Goal: Information Seeking & Learning: Understand process/instructions

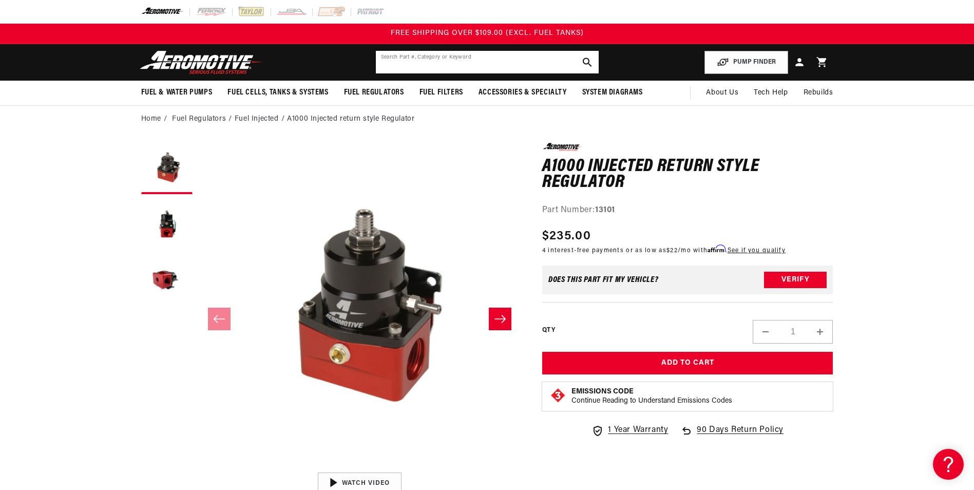
click at [403, 58] on input "text" at bounding box center [487, 62] width 223 height 23
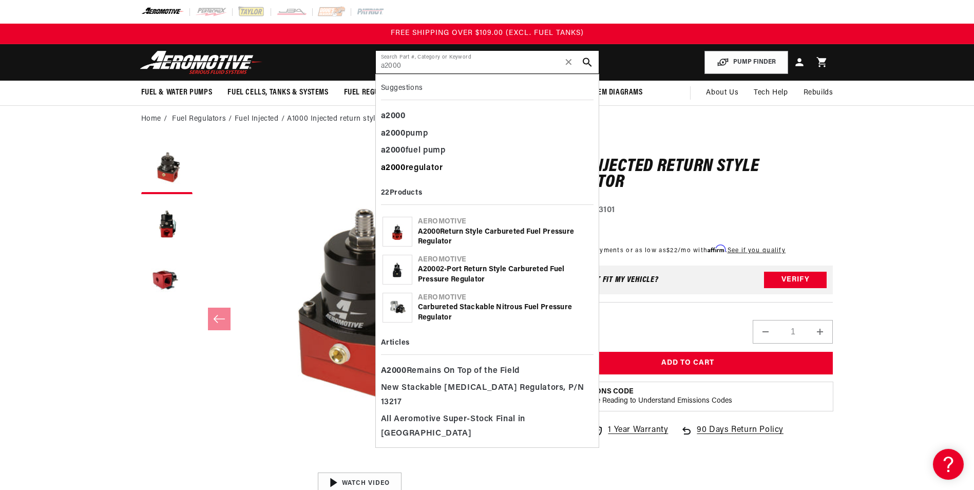
type input "a2000"
click at [428, 166] on div "a2000 regulator" at bounding box center [487, 168] width 213 height 17
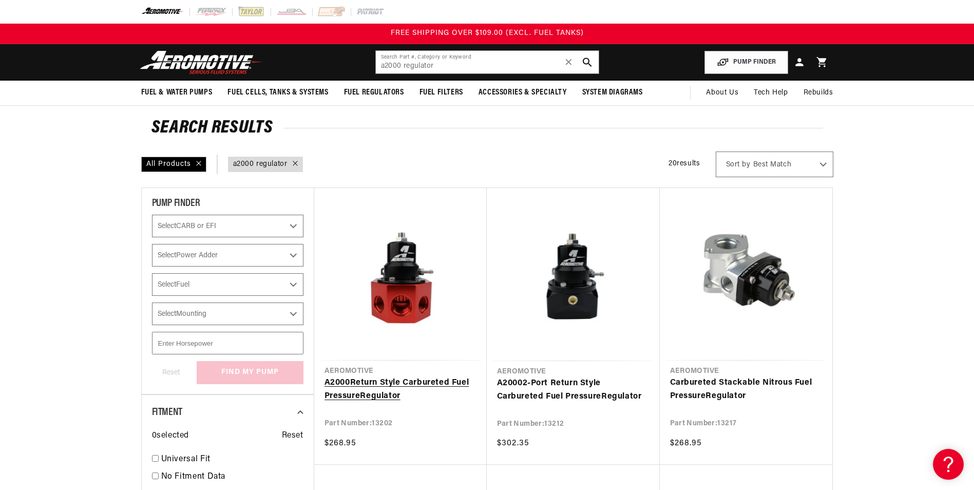
click at [402, 377] on link "A2000 Return Style Carbureted Fuel Pressure Regulator" at bounding box center [401, 390] width 152 height 26
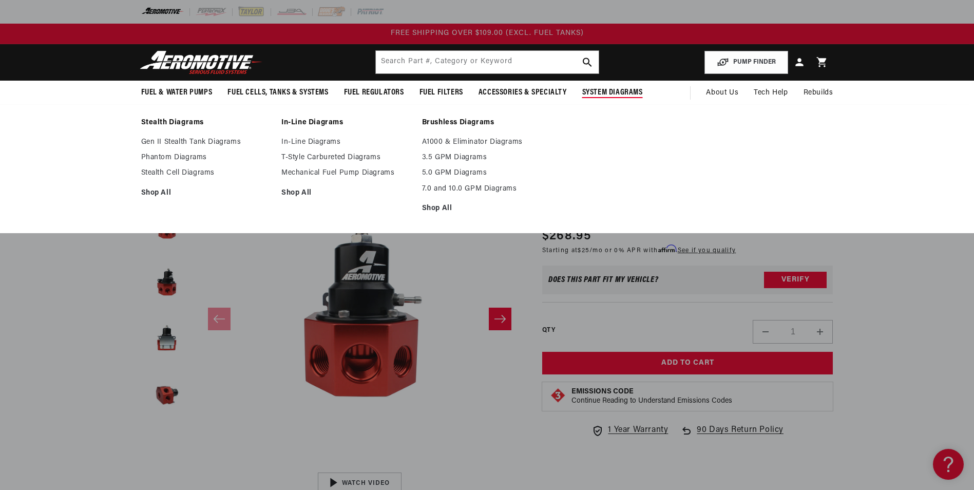
click at [333, 152] on ul "In-Line Diagrams T-Style Carbureted Diagrams Mechanical Fuel Pump Diagrams Shop…" at bounding box center [346, 168] width 130 height 60
click at [333, 155] on link "T-Style Carbureted Diagrams" at bounding box center [346, 157] width 130 height 9
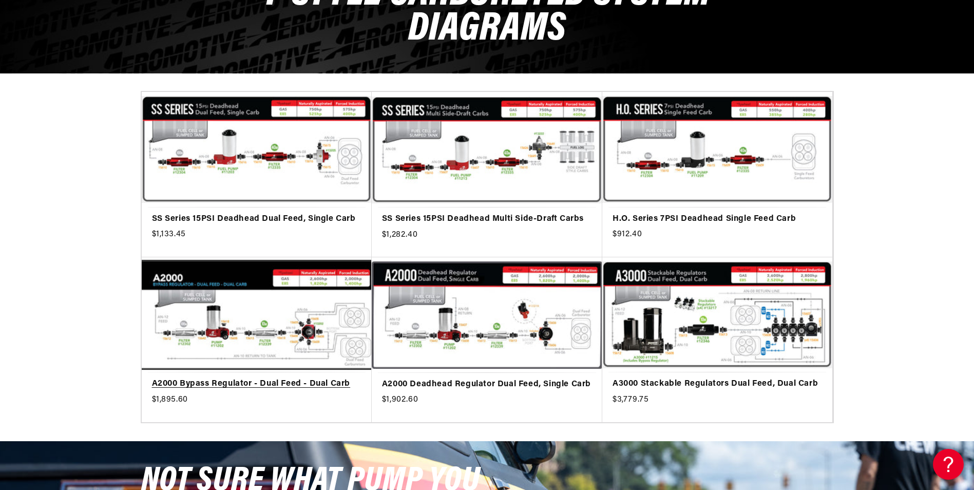
click at [302, 378] on link "A2000 Bypass Regulator - Dual Feed - Dual Carb" at bounding box center [257, 384] width 210 height 13
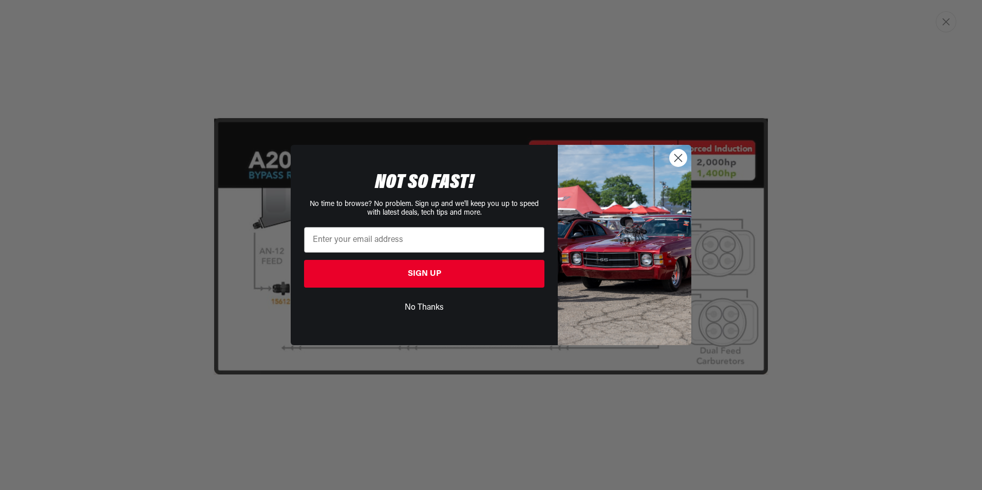
click at [674, 157] on circle "Close dialog" at bounding box center [678, 157] width 17 height 17
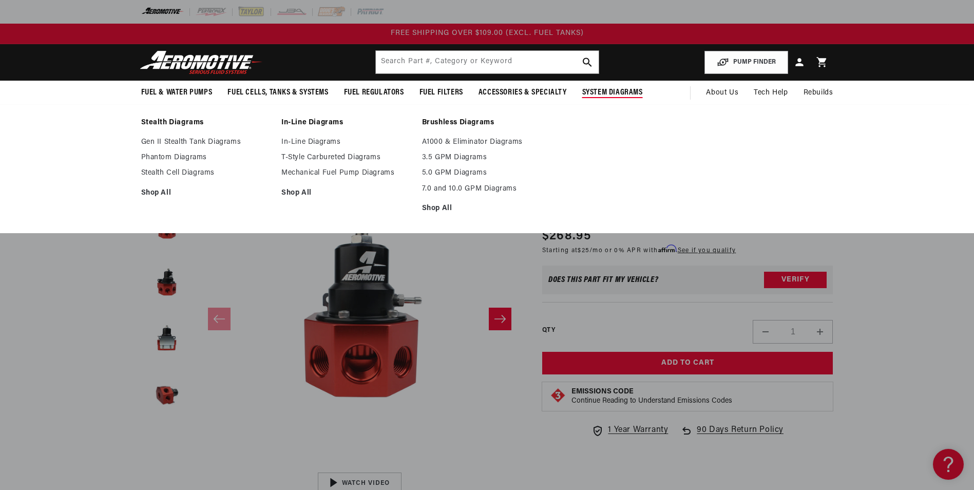
click at [605, 90] on span "System Diagrams" at bounding box center [613, 92] width 61 height 11
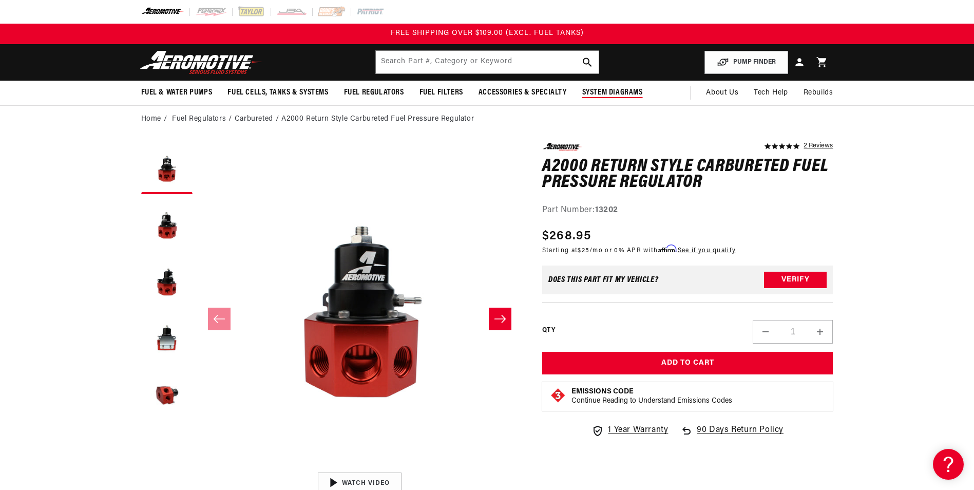
click at [605, 91] on span "System Diagrams" at bounding box center [613, 92] width 61 height 11
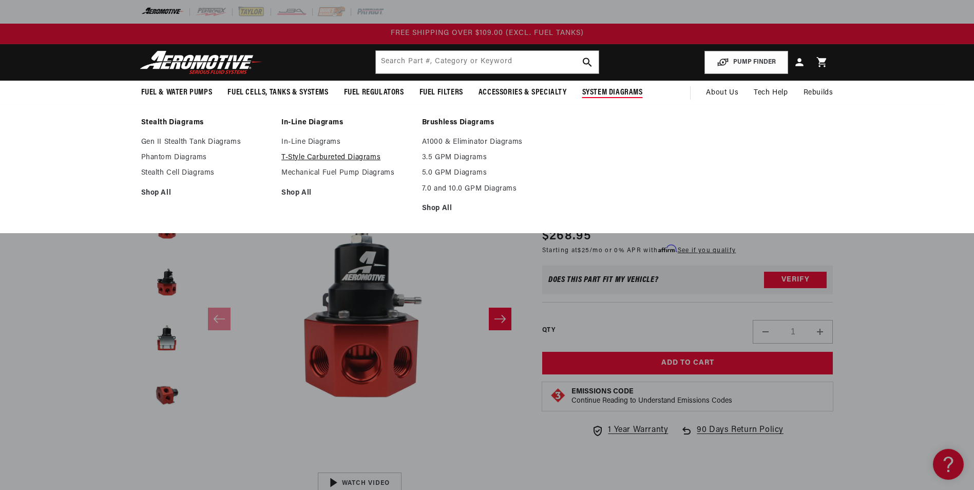
click at [349, 155] on link "T-Style Carbureted Diagrams" at bounding box center [346, 157] width 130 height 9
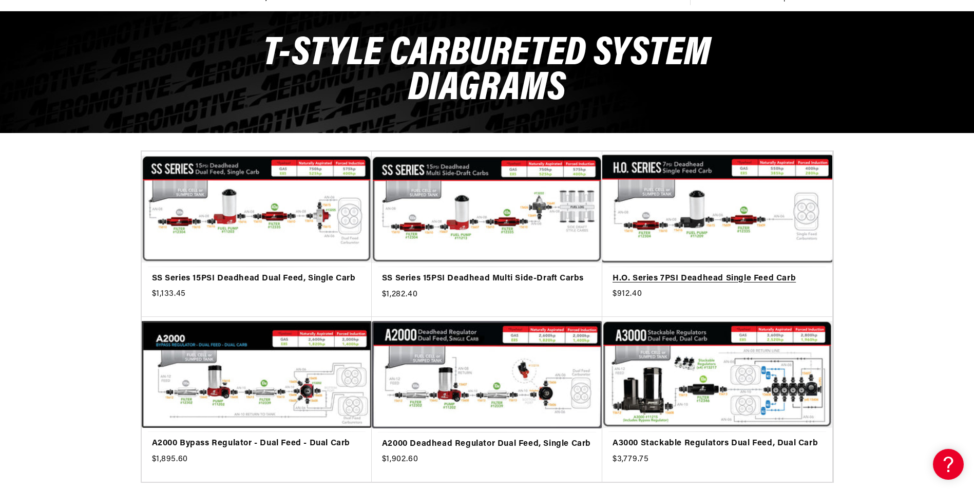
scroll to position [308, 0]
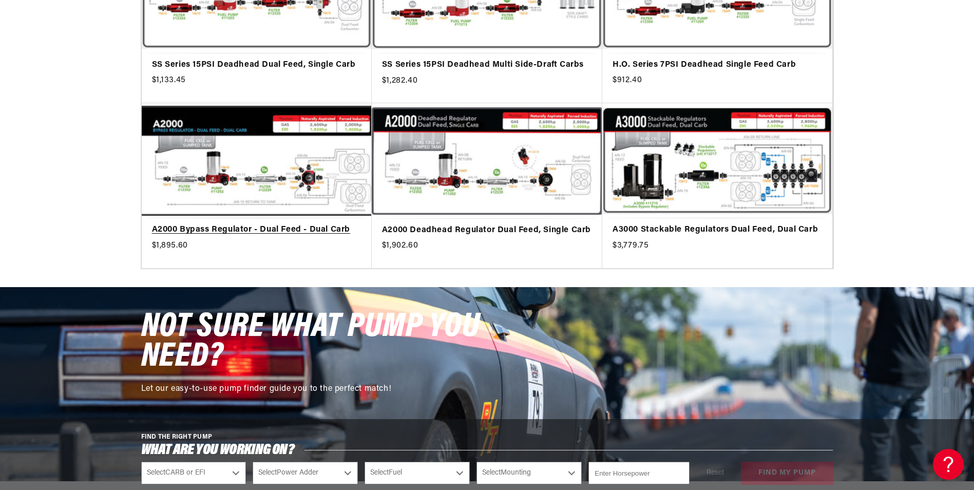
click at [304, 223] on link "A2000 Bypass Regulator - Dual Feed - Dual Carb" at bounding box center [257, 229] width 210 height 13
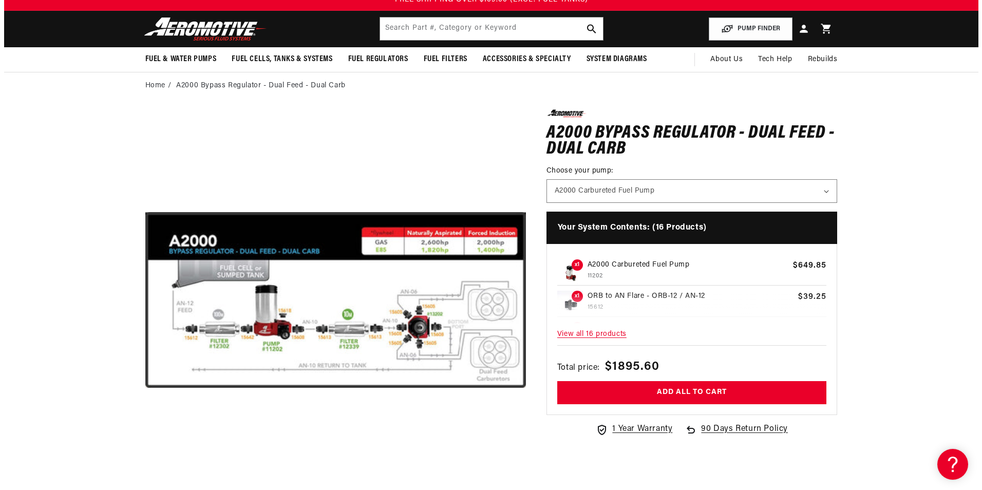
scroll to position [51, 0]
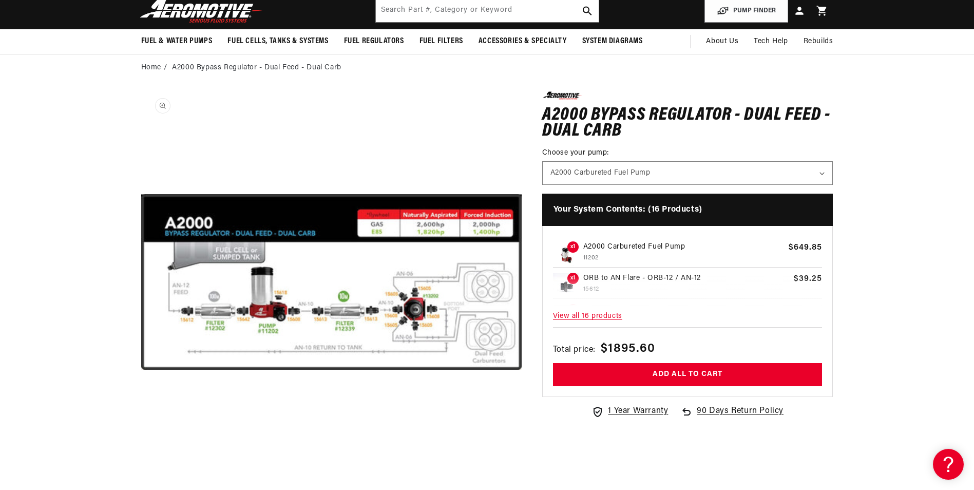
click at [141, 473] on button "Open media 1 in modal" at bounding box center [141, 473] width 0 height 0
